Goal: Information Seeking & Learning: Learn about a topic

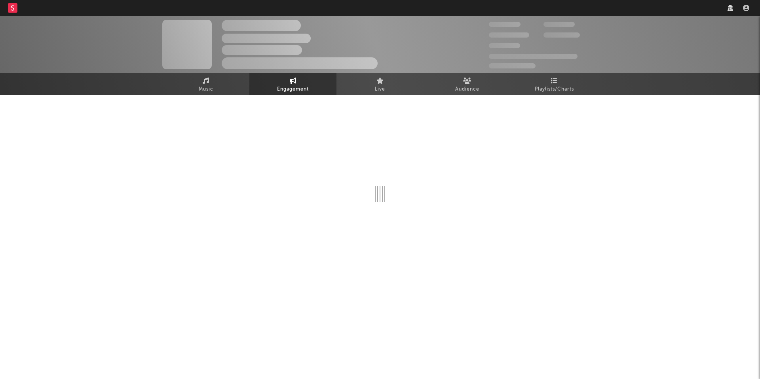
select select "1w"
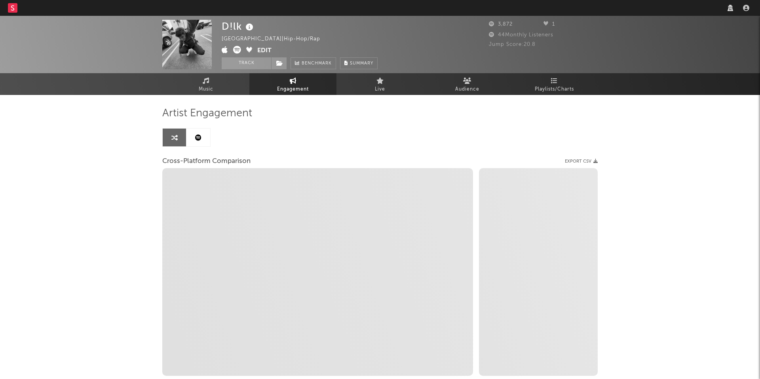
select select "1m"
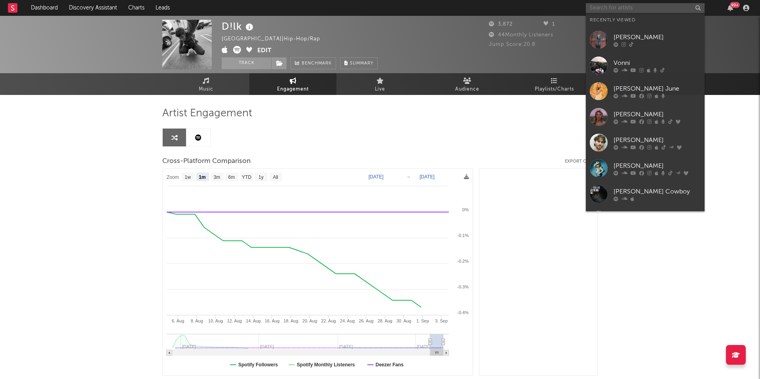
click at [629, 13] on input "text" at bounding box center [644, 8] width 119 height 10
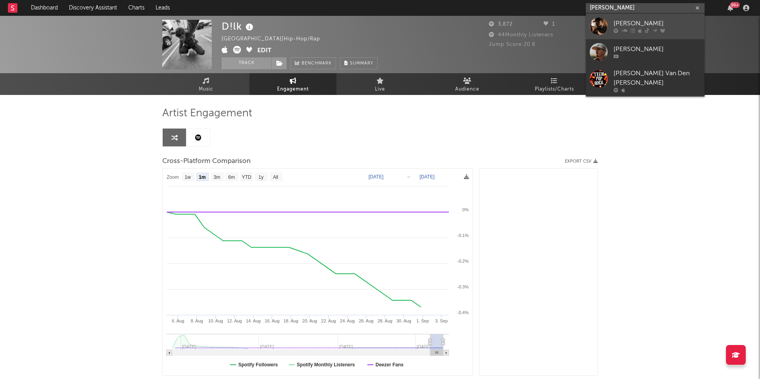
type input "[PERSON_NAME]"
click at [644, 29] on icon at bounding box center [646, 30] width 4 height 5
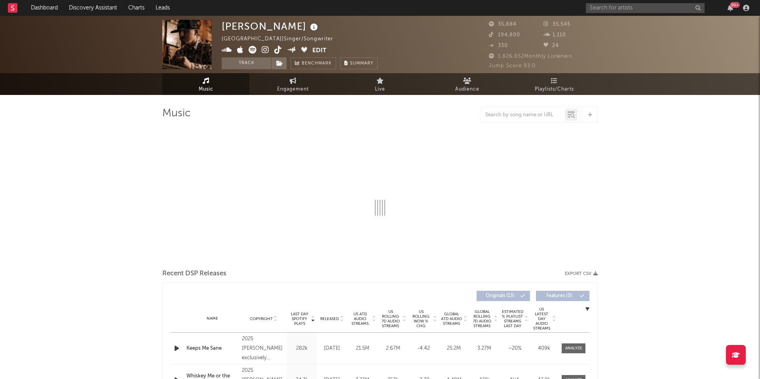
select select "6m"
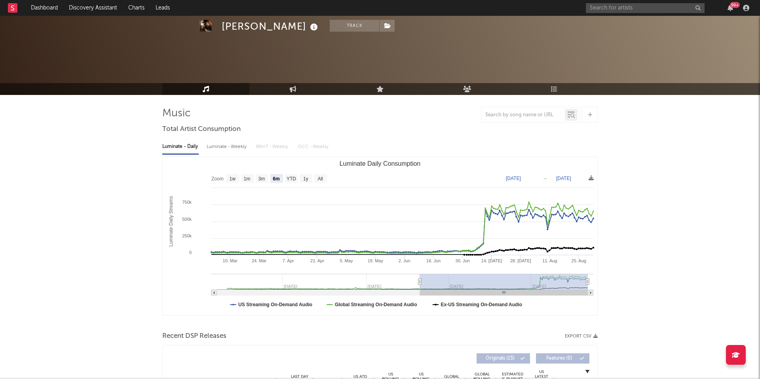
scroll to position [182, 0]
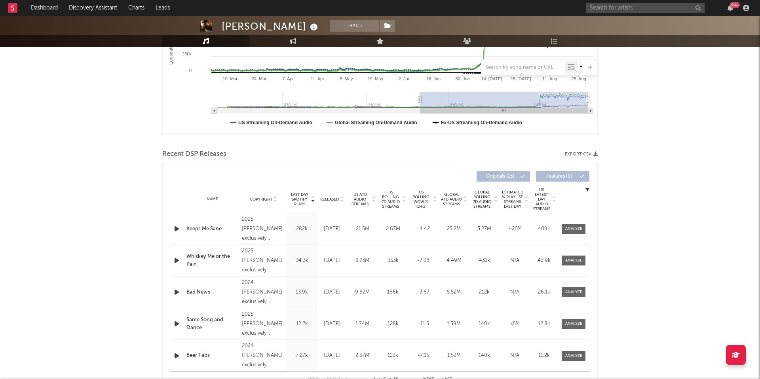
click at [398, 196] on span "US Rolling 7D Audio Streams" at bounding box center [390, 199] width 22 height 19
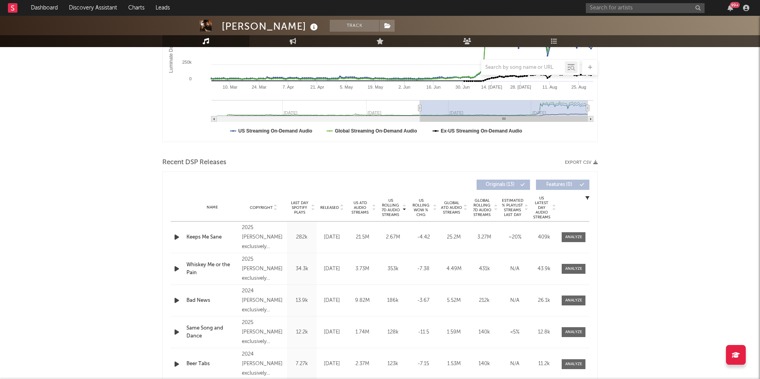
scroll to position [171, 0]
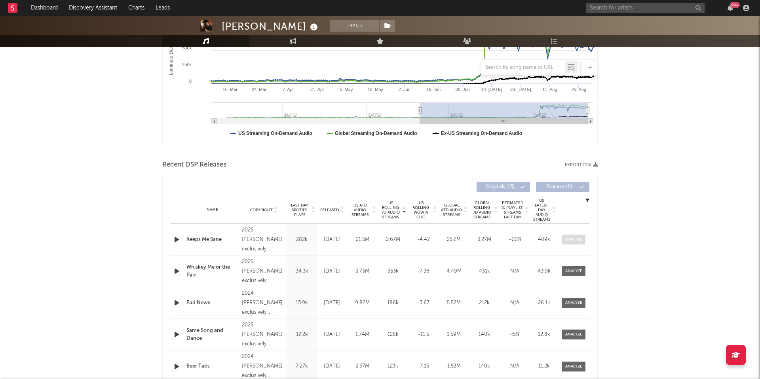
click at [580, 237] on div at bounding box center [573, 240] width 17 height 6
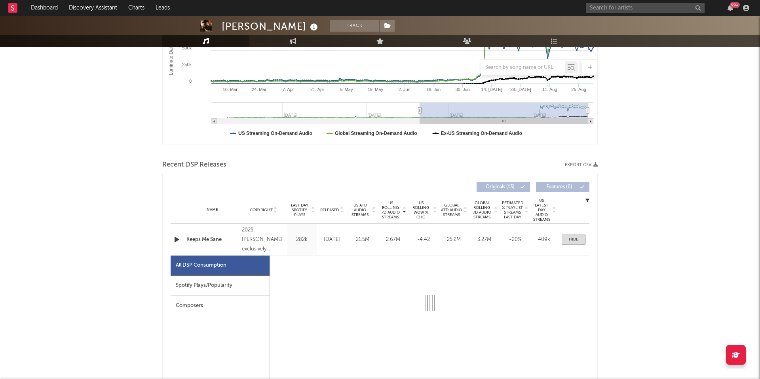
select select "1w"
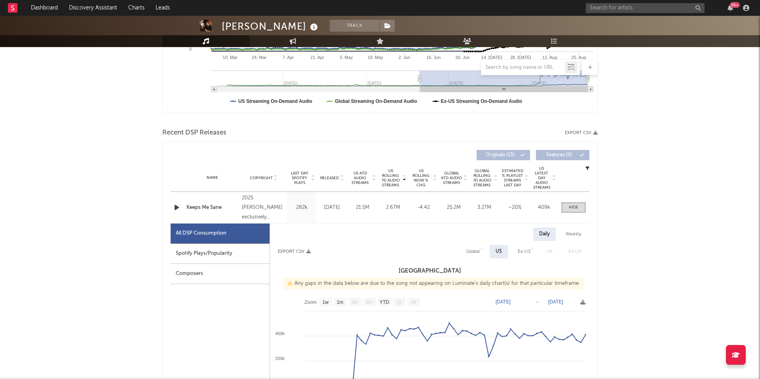
scroll to position [208, 0]
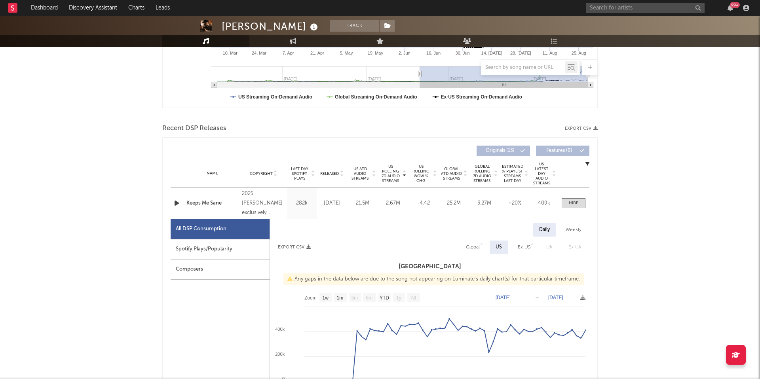
click at [573, 231] on div "Weekly" at bounding box center [573, 229] width 28 height 13
select select "1w"
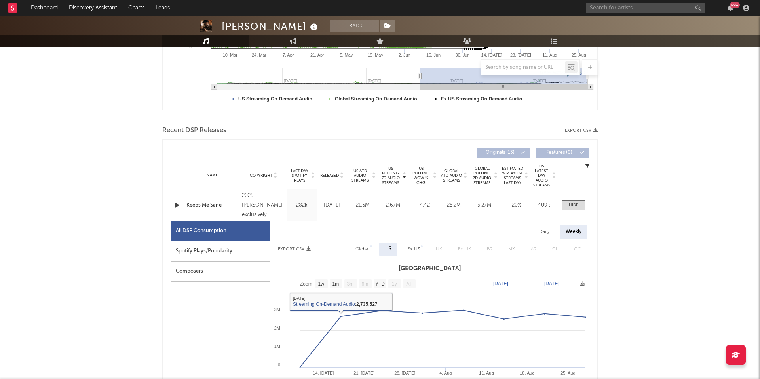
scroll to position [204, 0]
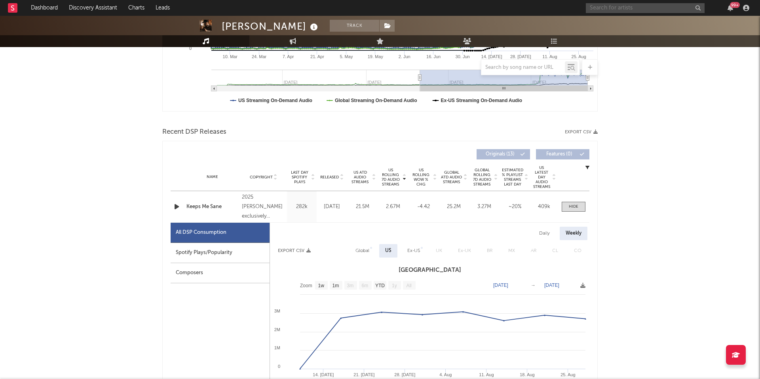
click at [598, 8] on input "text" at bounding box center [644, 8] width 119 height 10
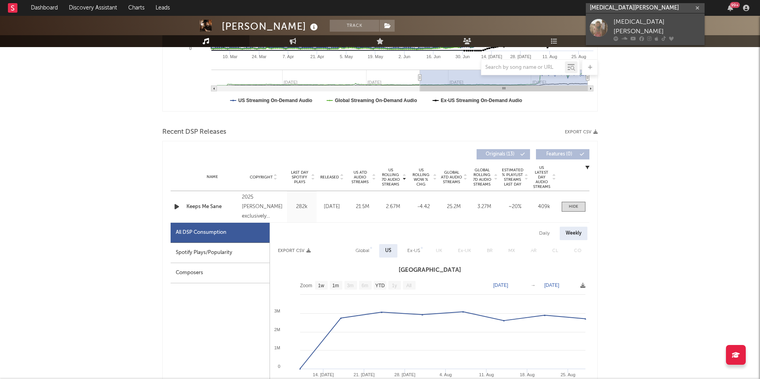
type input "[MEDICAL_DATA][PERSON_NAME]"
click at [614, 21] on div "[MEDICAL_DATA][PERSON_NAME]" at bounding box center [656, 26] width 87 height 19
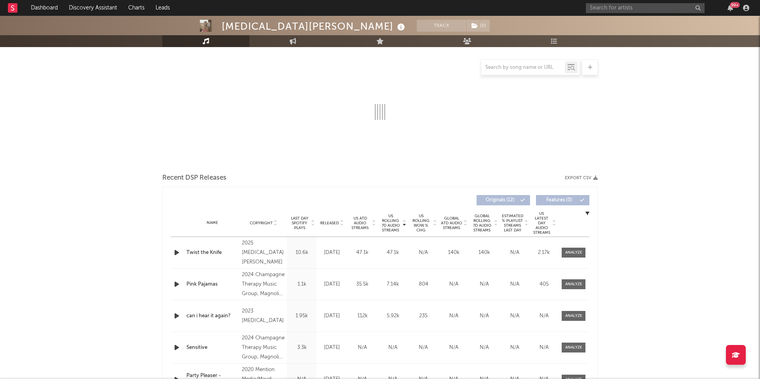
select select "1w"
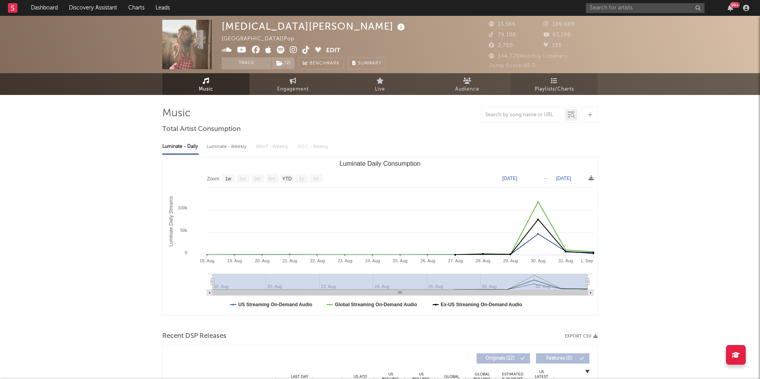
click at [556, 78] on icon at bounding box center [554, 81] width 7 height 6
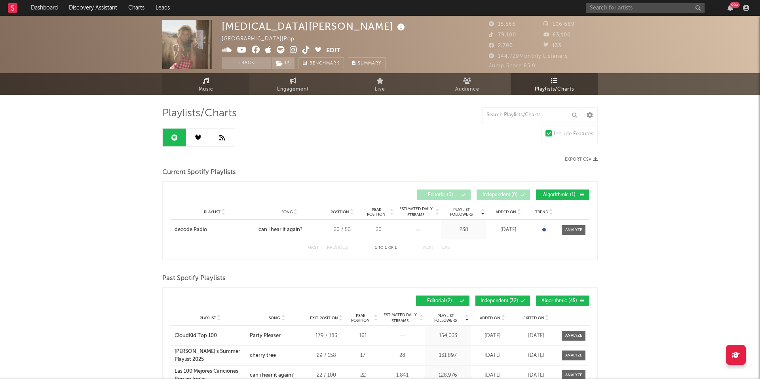
click at [202, 84] on link "Music" at bounding box center [205, 84] width 87 height 22
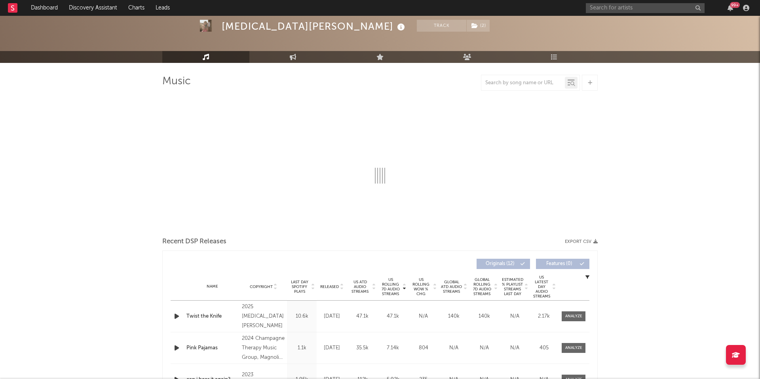
select select "1w"
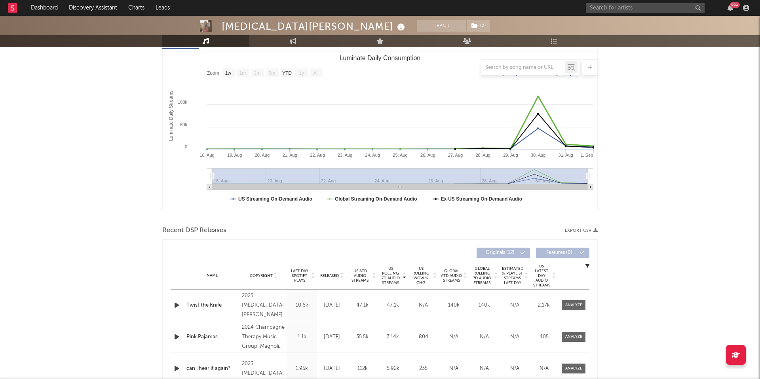
scroll to position [114, 0]
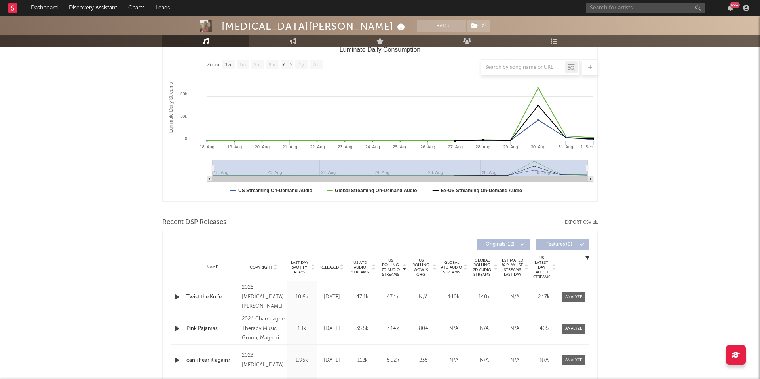
click at [359, 265] on span "US ATD Audio Streams" at bounding box center [360, 267] width 22 height 14
click at [329, 269] on span "Released" at bounding box center [329, 267] width 19 height 5
click at [173, 297] on icon "button" at bounding box center [176, 297] width 8 height 10
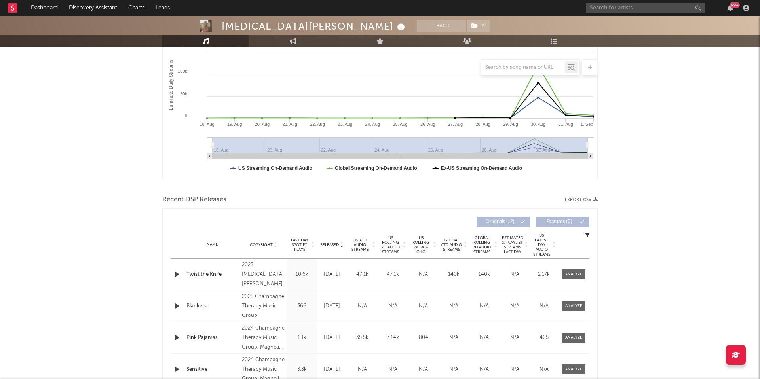
scroll to position [0, 0]
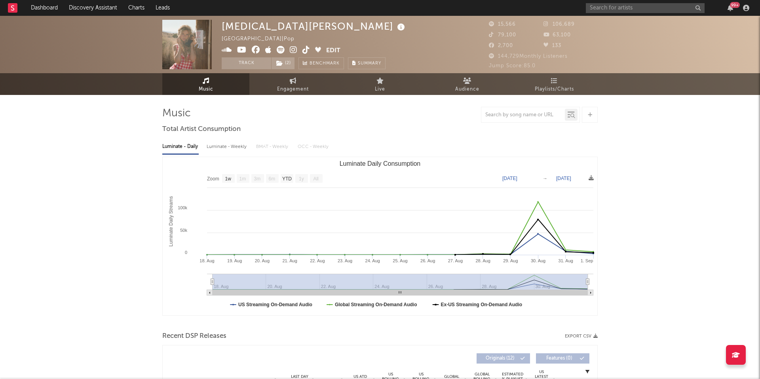
click at [307, 50] on icon at bounding box center [306, 50] width 8 height 8
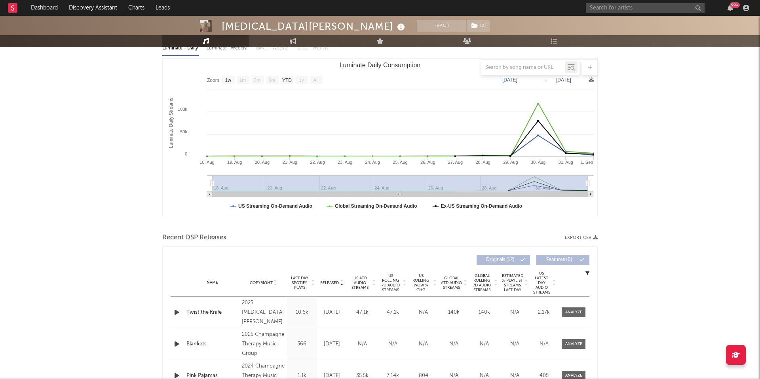
scroll to position [115, 0]
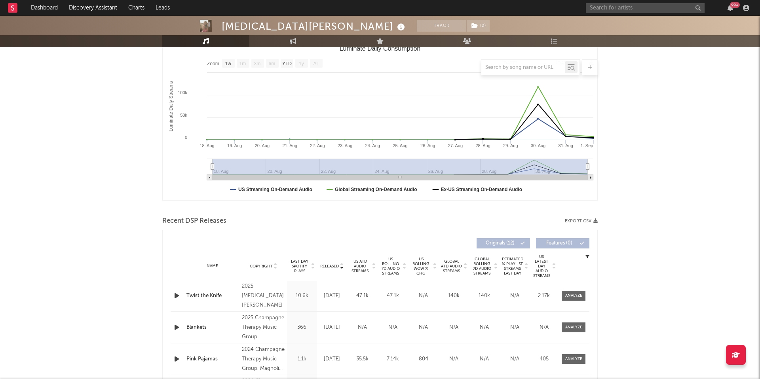
click at [590, 290] on div "Released Copyright Last Day Spotify Plays Released US ATD Audio Streams US Roll…" at bounding box center [379, 344] width 435 height 229
click at [578, 292] on span at bounding box center [573, 296] width 24 height 10
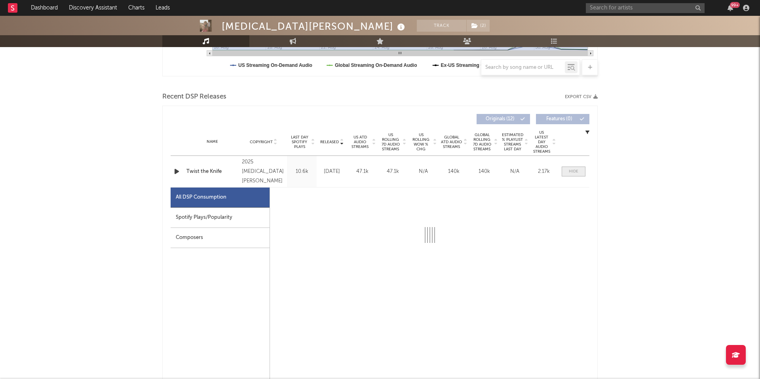
scroll to position [251, 0]
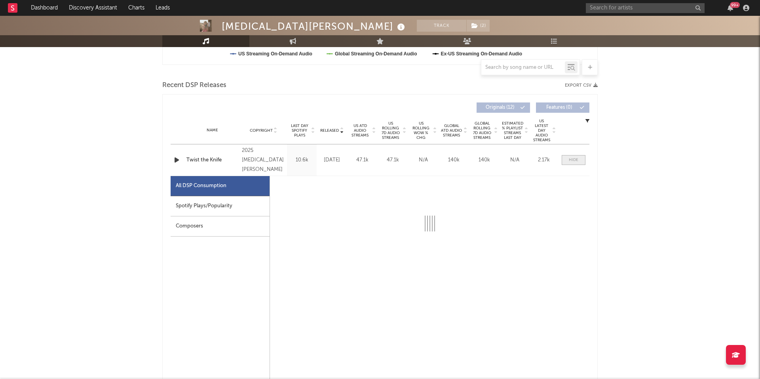
select select "1w"
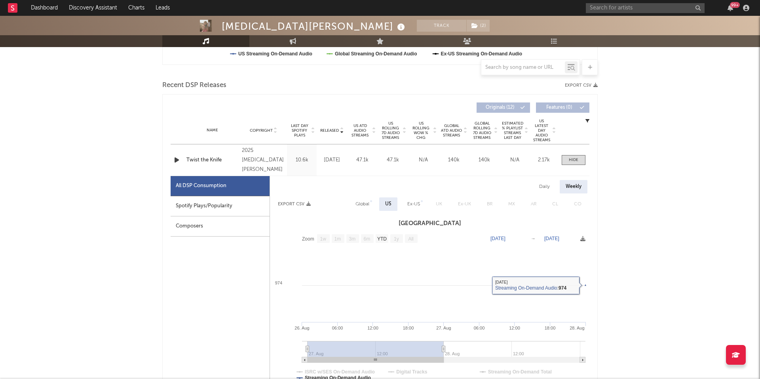
click at [209, 209] on div "Spotify Plays/Popularity" at bounding box center [220, 206] width 99 height 20
select select "1w"
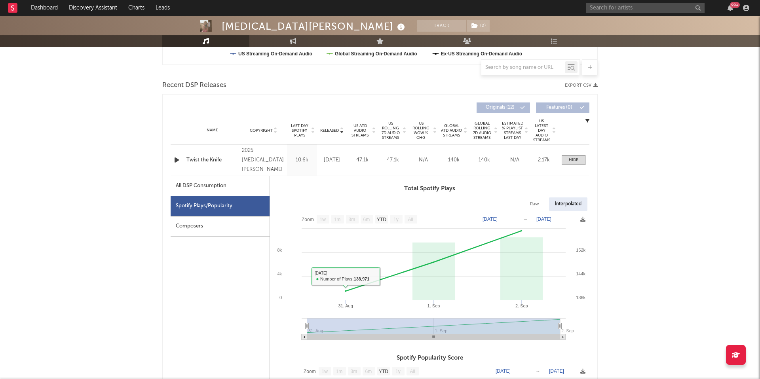
click at [237, 191] on div "All DSP Consumption" at bounding box center [220, 186] width 99 height 20
select select "1w"
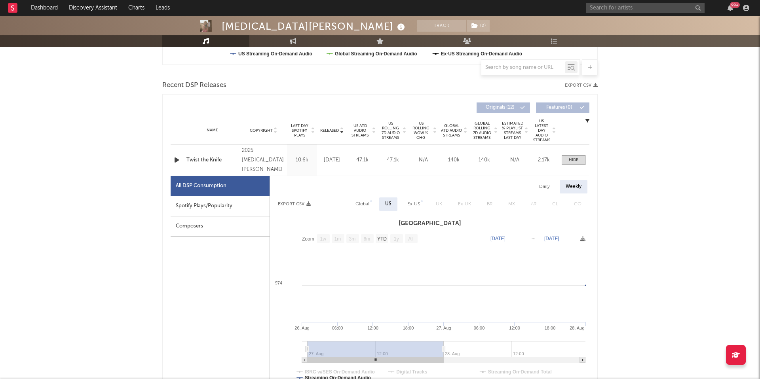
click at [544, 186] on div "Daily" at bounding box center [544, 186] width 23 height 13
select select "1w"
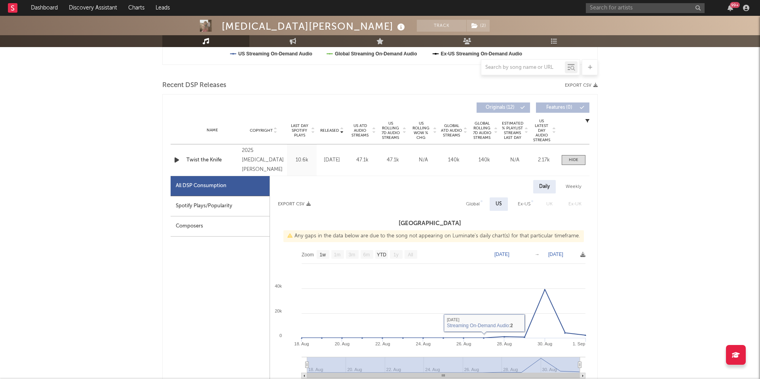
click at [473, 206] on div "Global" at bounding box center [473, 203] width 14 height 9
select select "1w"
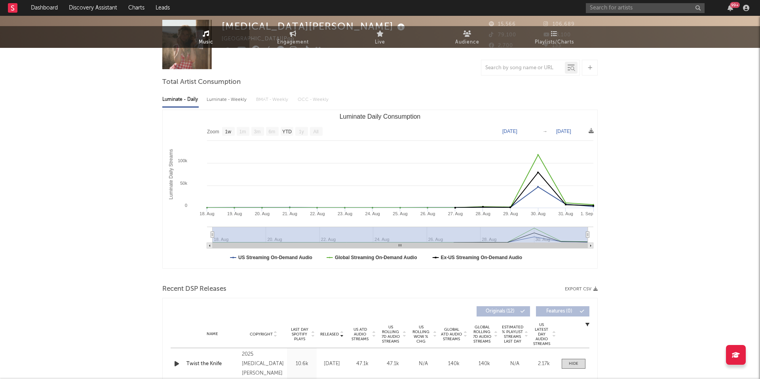
scroll to position [0, 0]
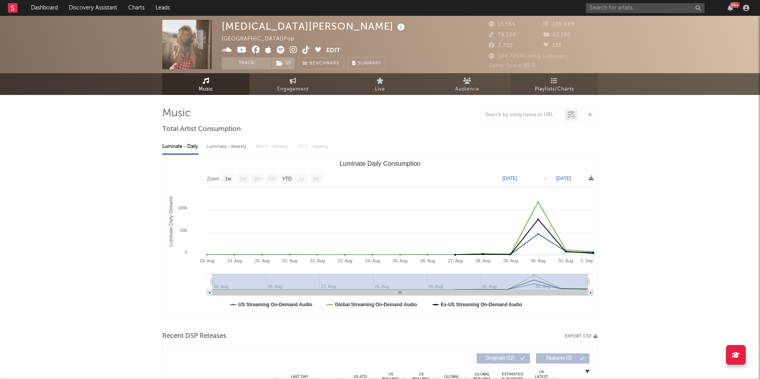
click at [569, 88] on span "Playlists/Charts" at bounding box center [553, 89] width 39 height 9
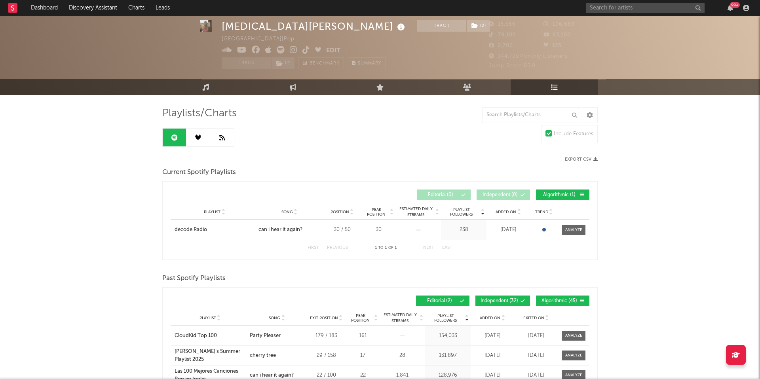
scroll to position [79, 0]
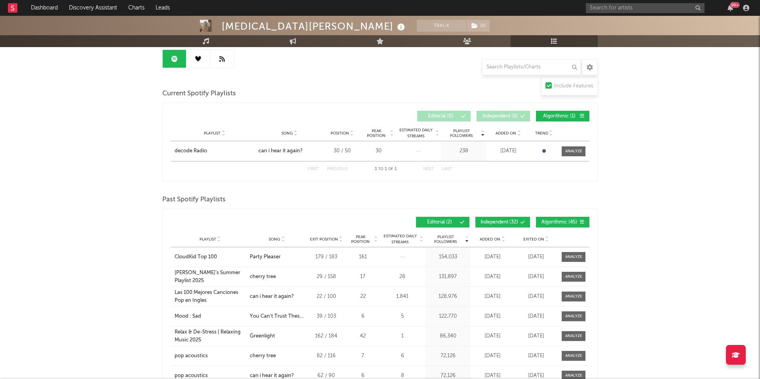
click at [447, 237] on span "Playlist Followers" at bounding box center [445, 239] width 37 height 9
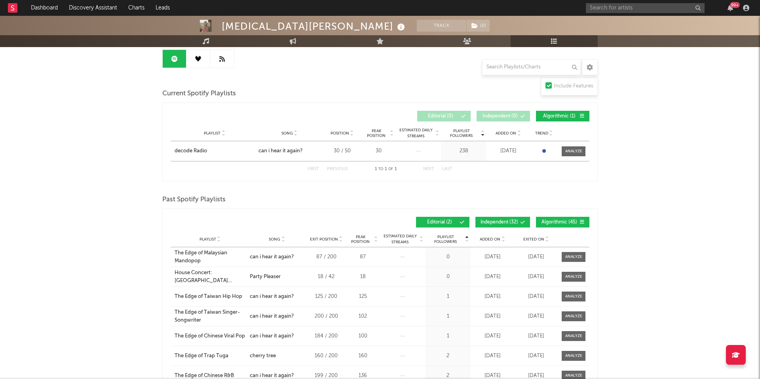
click at [447, 237] on span "Playlist Followers" at bounding box center [445, 239] width 37 height 9
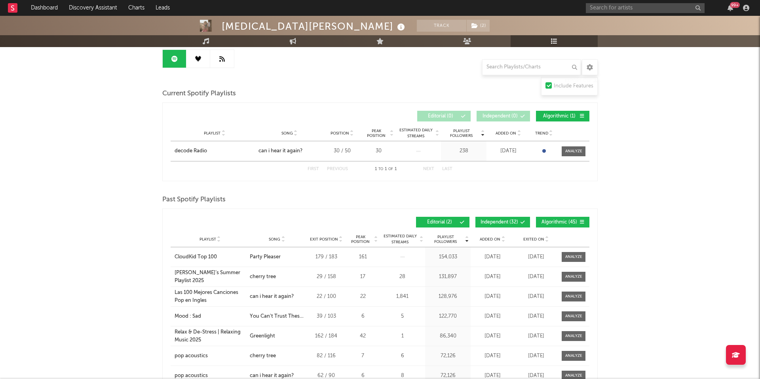
scroll to position [212, 0]
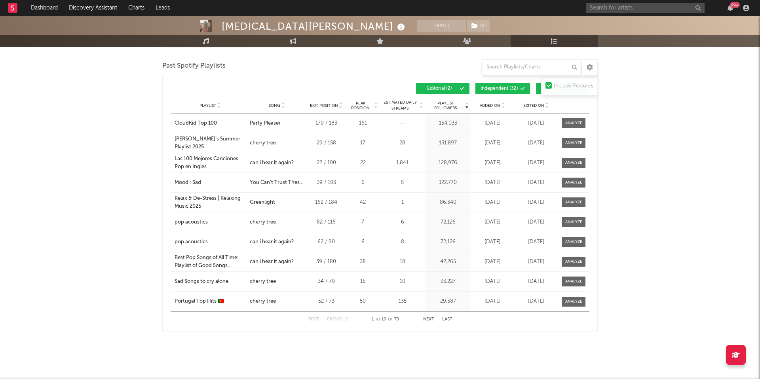
click at [394, 97] on div at bounding box center [399, 100] width 95 height 16
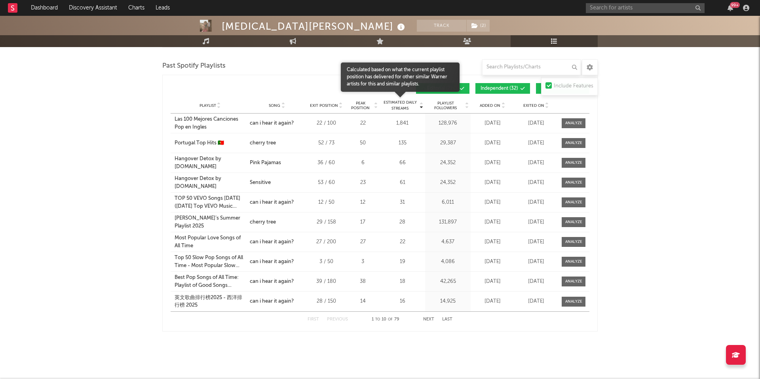
click at [394, 103] on span "Estimated Daily Streams" at bounding box center [399, 106] width 37 height 12
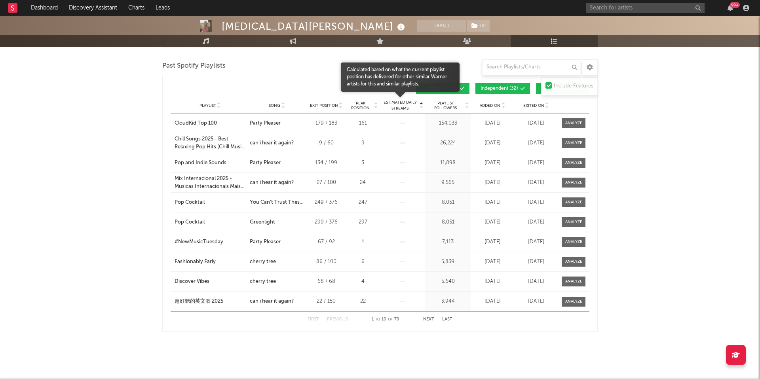
click at [394, 103] on span "Estimated Daily Streams" at bounding box center [399, 106] width 37 height 12
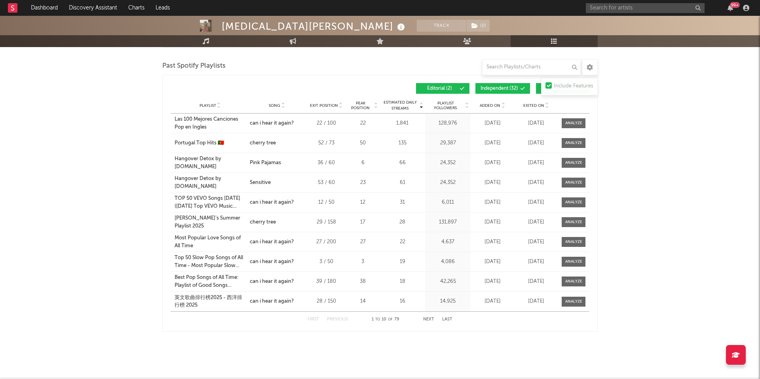
click at [484, 106] on span "Added On" at bounding box center [489, 105] width 21 height 5
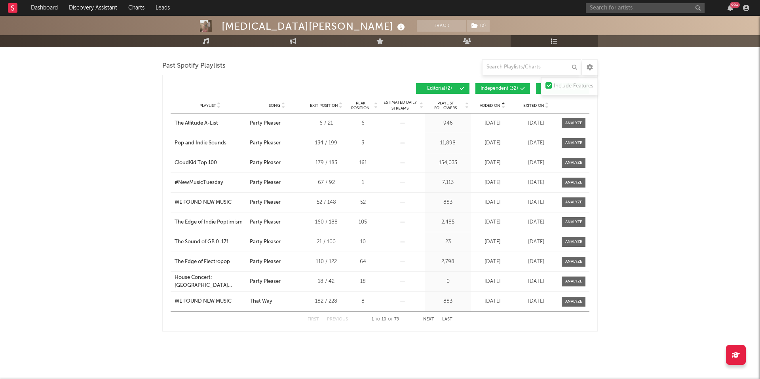
click at [486, 109] on div "Playlist City Song Exit Position Peak Position Estimated Daily Streams Playlist…" at bounding box center [380, 106] width 419 height 16
click at [486, 105] on span "Added On" at bounding box center [489, 105] width 21 height 5
click at [492, 106] on span "Added On" at bounding box center [489, 105] width 21 height 5
click at [497, 106] on span "Added On" at bounding box center [489, 105] width 21 height 5
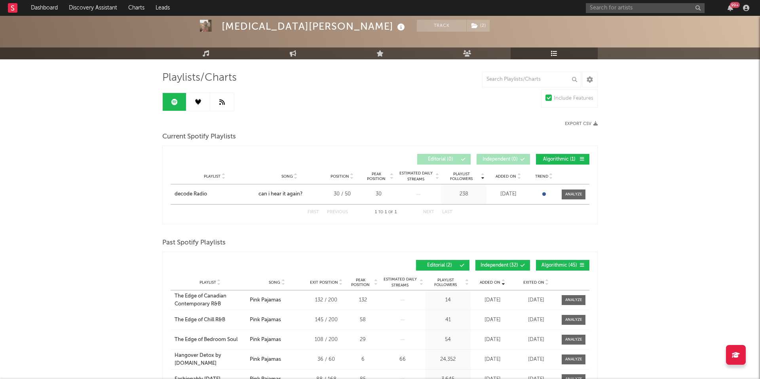
scroll to position [35, 0]
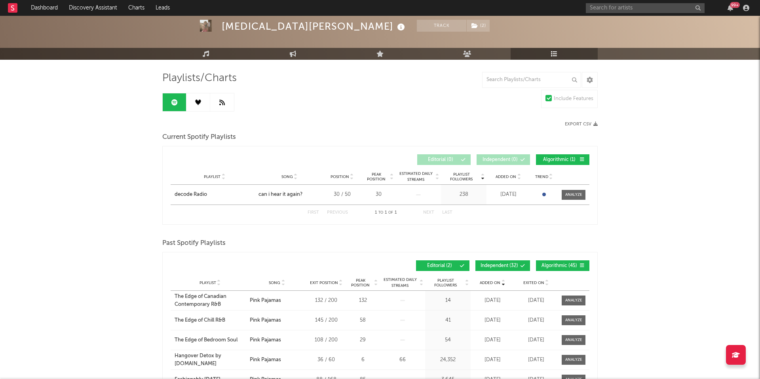
click at [193, 103] on link at bounding box center [198, 102] width 24 height 18
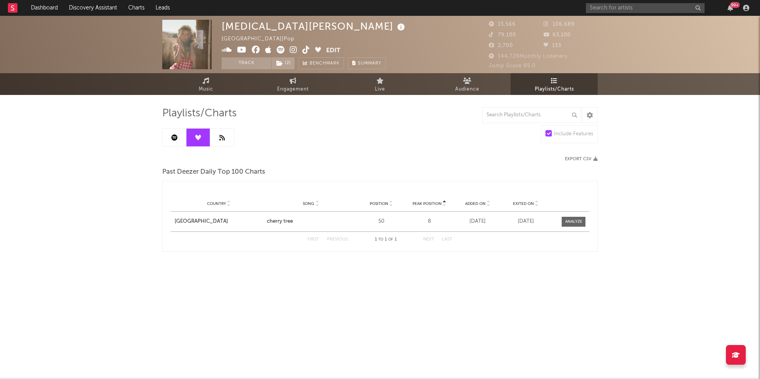
click at [227, 134] on link at bounding box center [222, 138] width 24 height 18
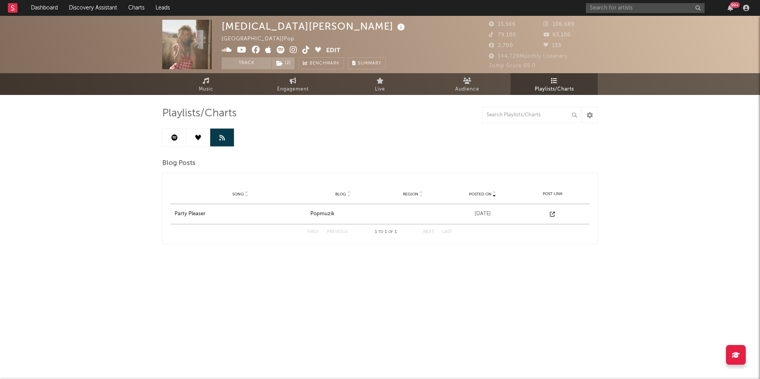
click at [181, 133] on link at bounding box center [175, 138] width 24 height 18
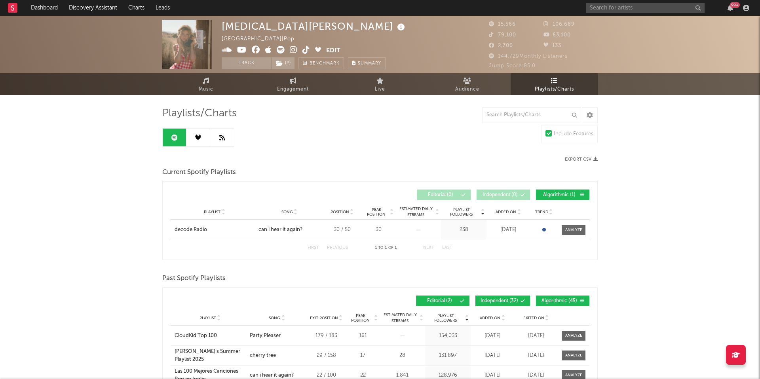
click at [212, 131] on link at bounding box center [222, 138] width 24 height 18
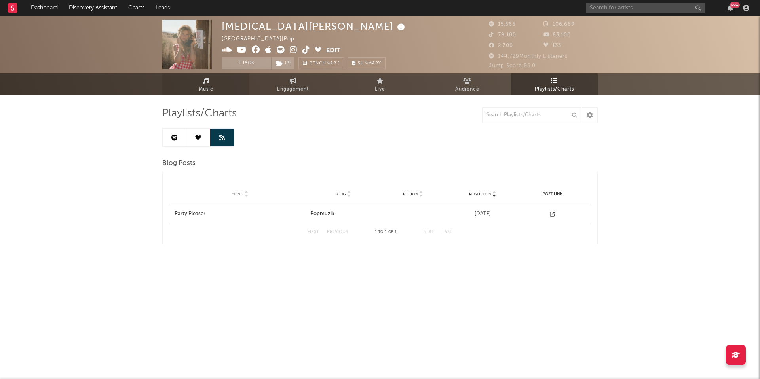
click at [195, 85] on link "Music" at bounding box center [205, 84] width 87 height 22
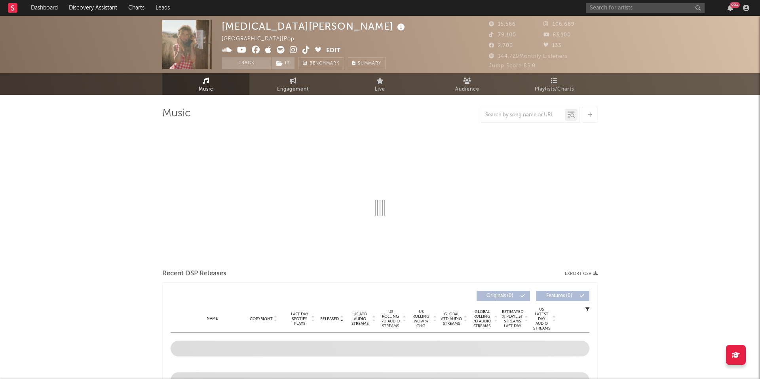
select select "1w"
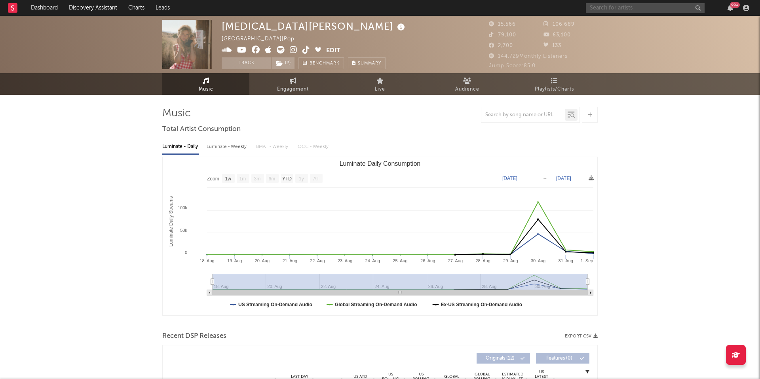
click at [608, 10] on input "text" at bounding box center [644, 8] width 119 height 10
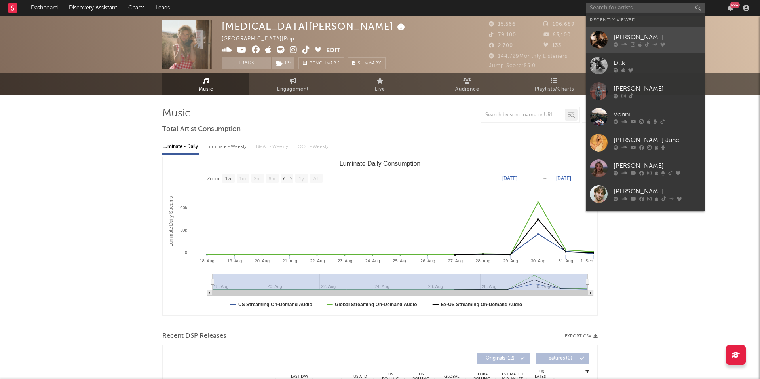
click at [617, 36] on div "[PERSON_NAME]" at bounding box center [656, 36] width 87 height 9
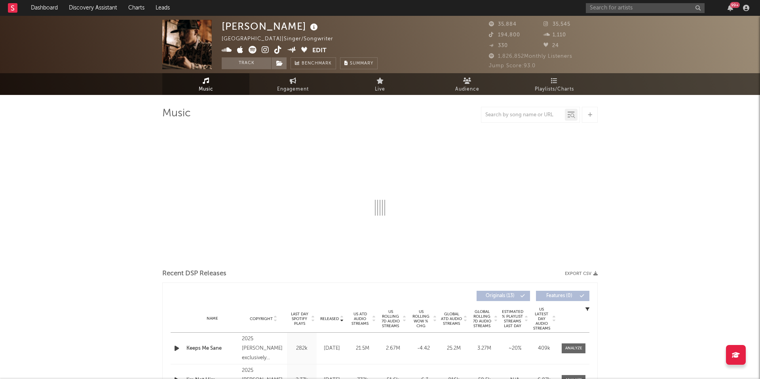
select select "6m"
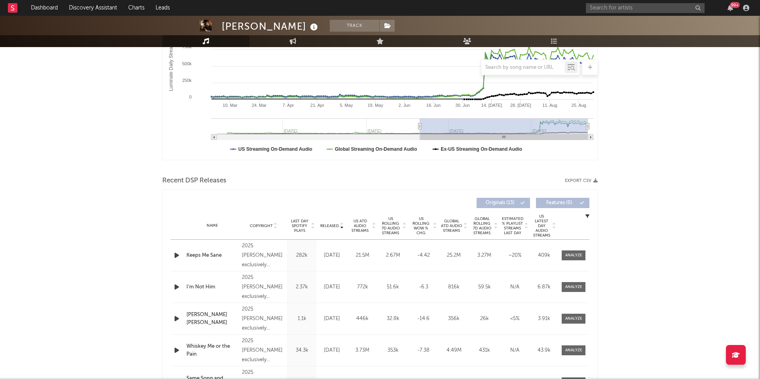
scroll to position [166, 0]
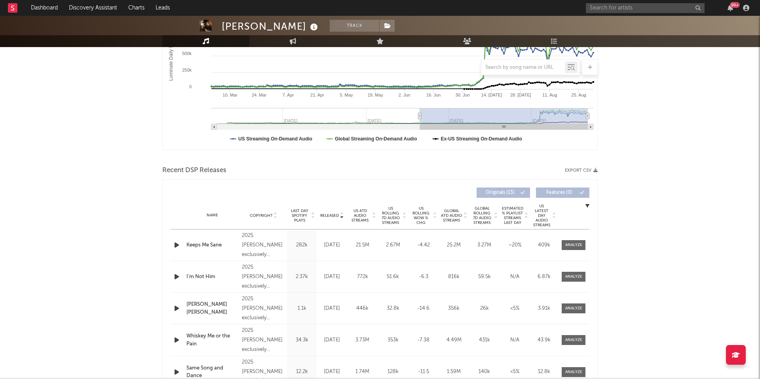
click at [572, 239] on div "Name Keeps Me Sane Copyright 2025 [PERSON_NAME] exclusively distributed by [PER…" at bounding box center [380, 244] width 419 height 31
click at [573, 251] on div "Name Keeps Me Sane Copyright 2025 [PERSON_NAME] exclusively distributed by [PER…" at bounding box center [380, 244] width 419 height 31
click at [571, 246] on div at bounding box center [573, 245] width 17 height 6
select select "1w"
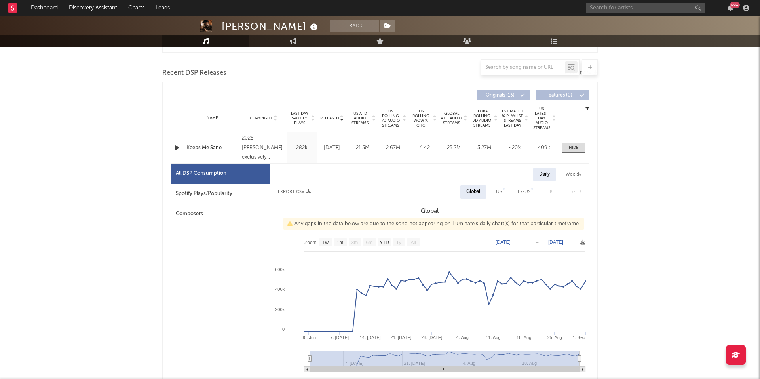
scroll to position [273, 0]
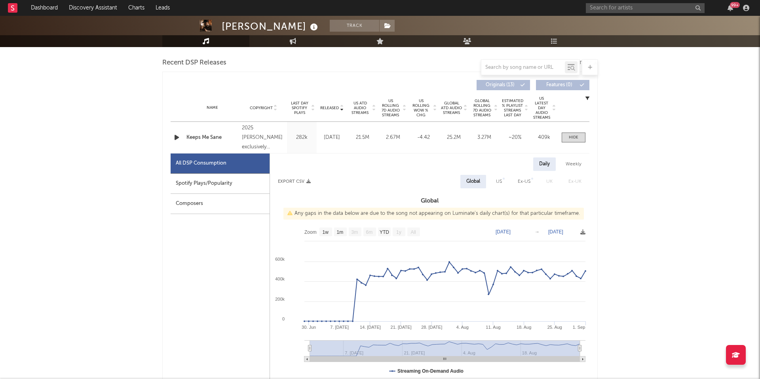
click at [579, 161] on div "Weekly" at bounding box center [573, 163] width 28 height 13
select select "1w"
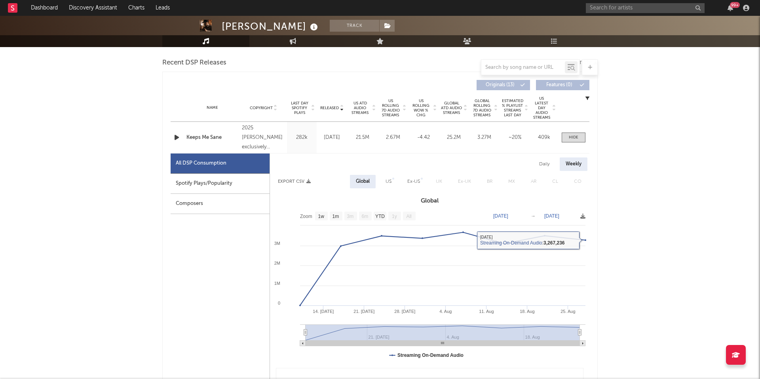
click at [542, 164] on div "Daily" at bounding box center [544, 163] width 23 height 13
select select "1w"
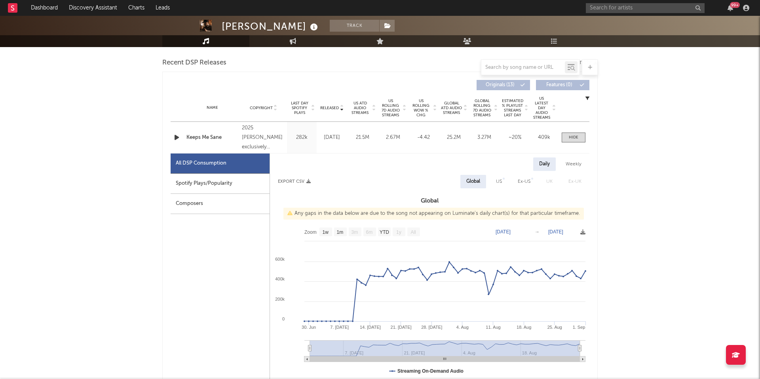
click at [568, 163] on div "Weekly" at bounding box center [573, 163] width 28 height 13
select select "1w"
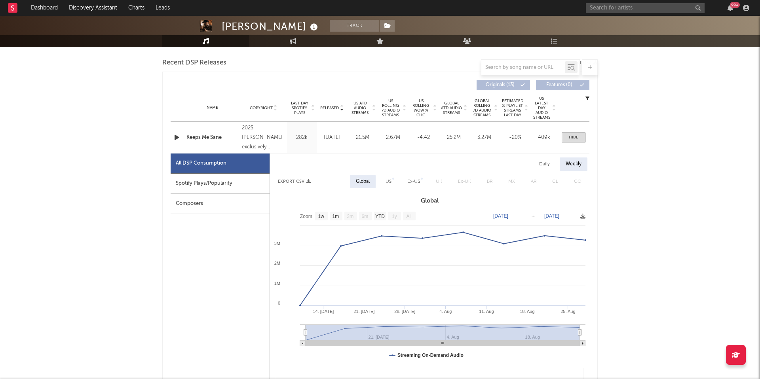
click at [390, 184] on div "US" at bounding box center [388, 181] width 6 height 9
select select "1w"
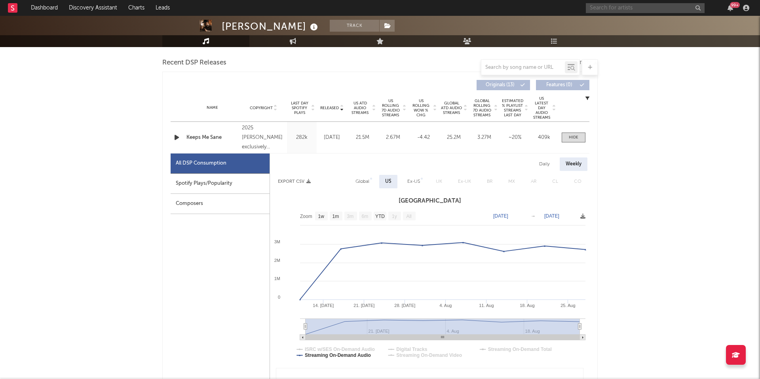
click at [632, 5] on input "text" at bounding box center [644, 8] width 119 height 10
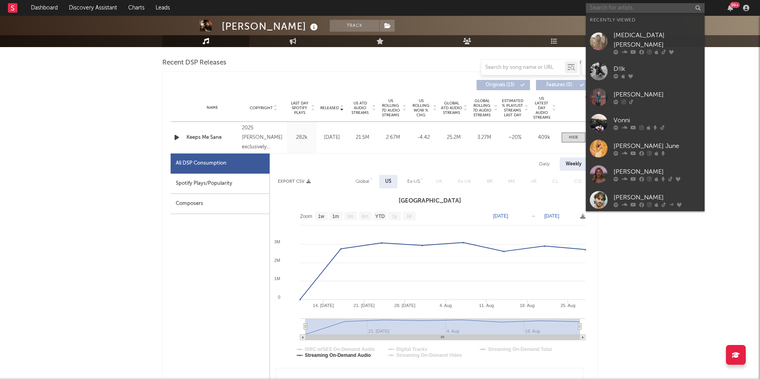
type input "r"
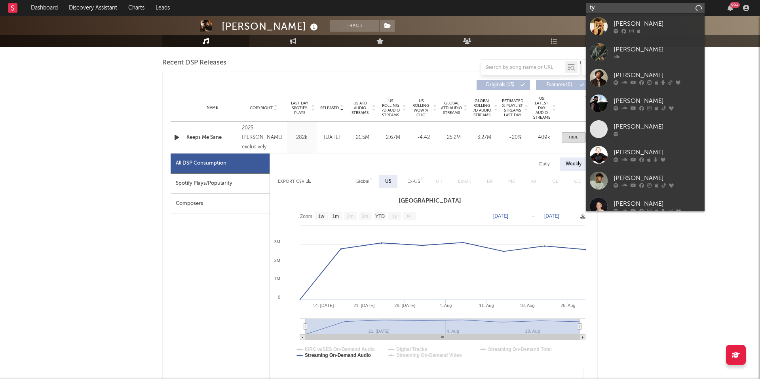
type input "t"
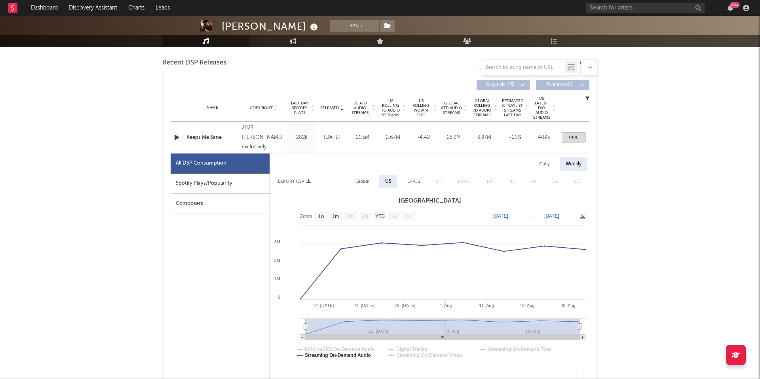
scroll to position [0, 0]
